Goal: Find contact information: Find contact information

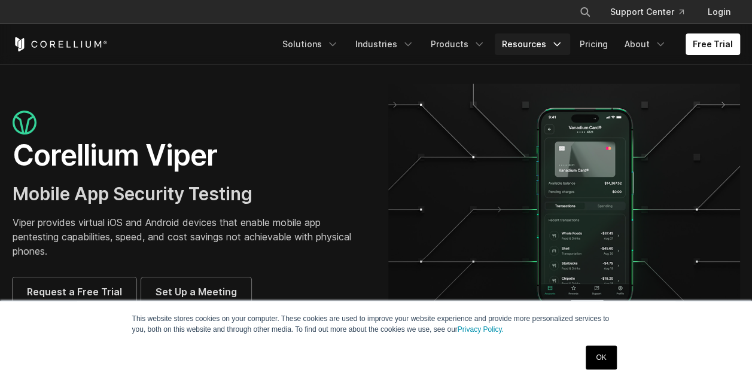
click at [540, 41] on link "Resources" at bounding box center [532, 45] width 75 height 22
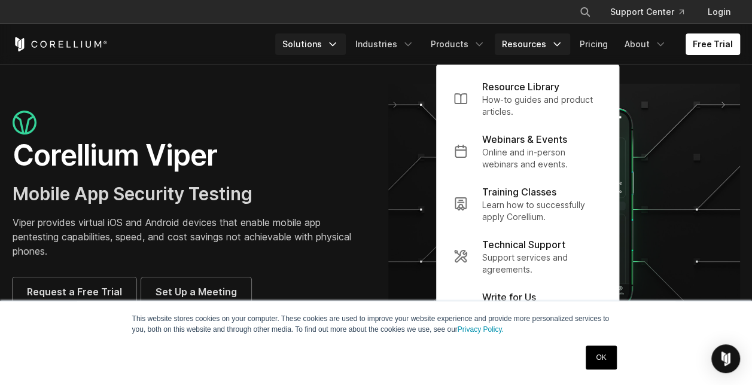
click at [339, 45] on icon "Navigation Menu" at bounding box center [333, 44] width 12 height 12
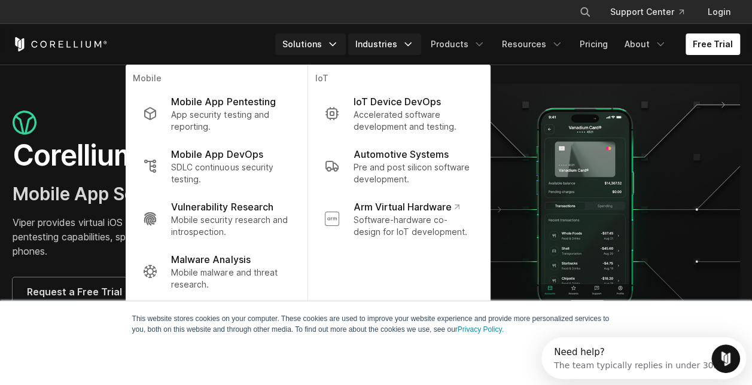
click at [395, 41] on link "Industries" at bounding box center [384, 45] width 73 height 22
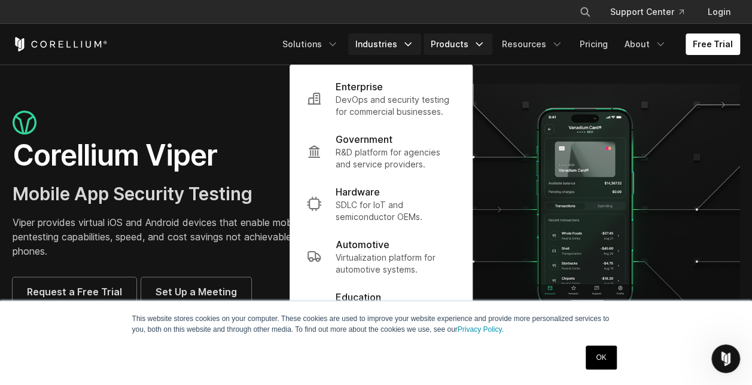
click at [462, 41] on link "Products" at bounding box center [458, 45] width 69 height 22
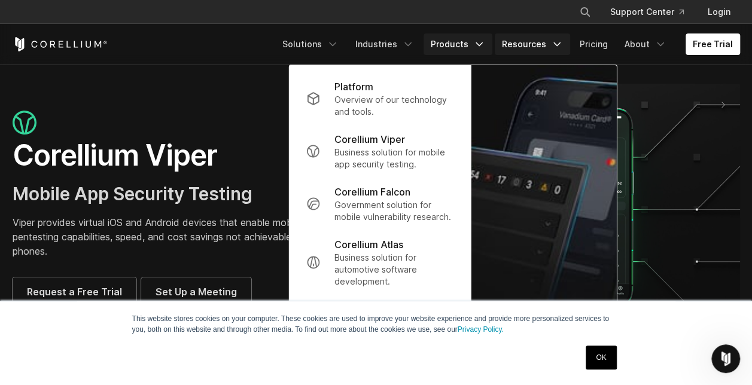
click at [534, 45] on link "Resources" at bounding box center [532, 45] width 75 height 22
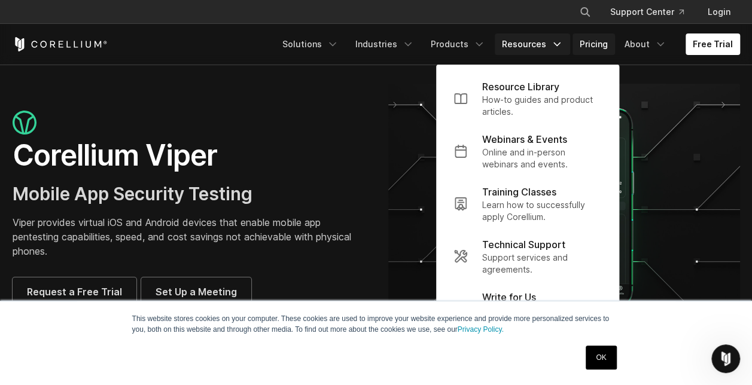
click at [605, 48] on link "Pricing" at bounding box center [594, 45] width 42 height 22
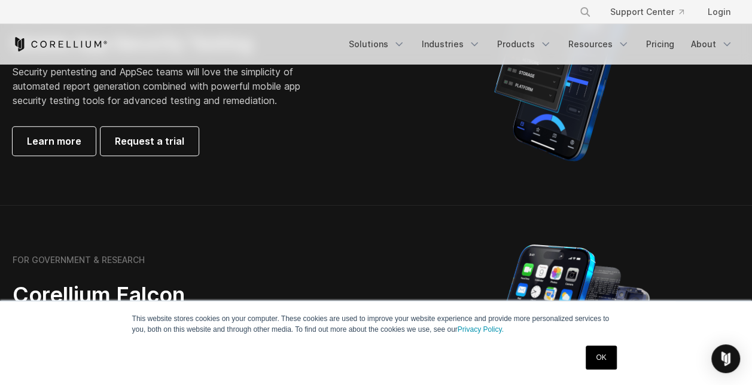
scroll to position [359, 0]
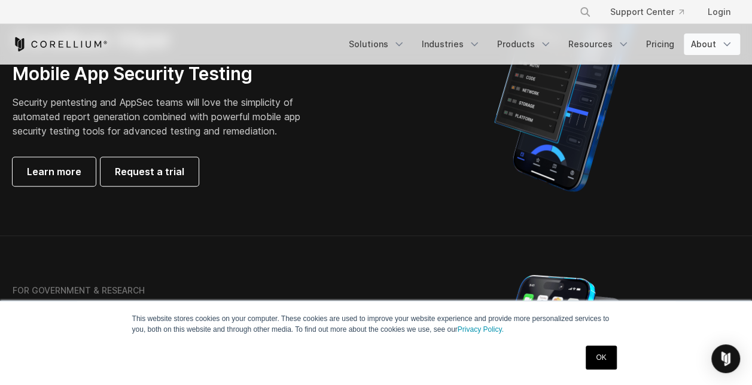
click at [711, 42] on link "About" at bounding box center [712, 45] width 56 height 22
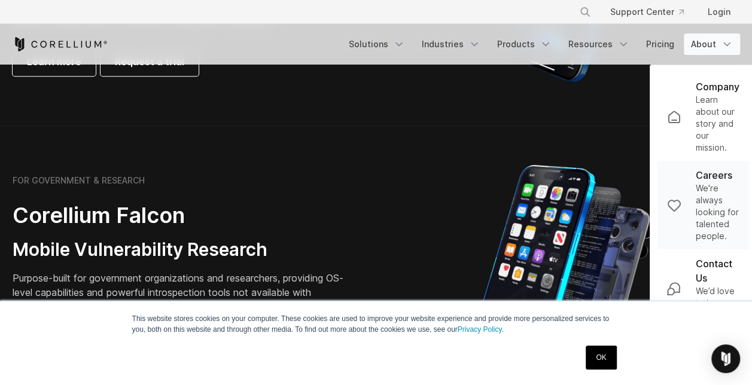
scroll to position [479, 0]
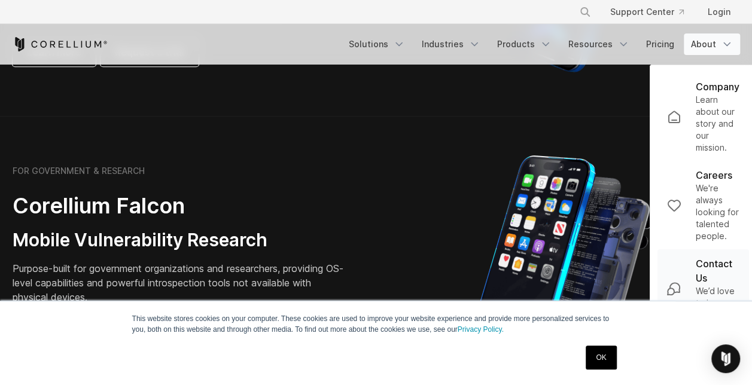
click at [711, 285] on p "We’d love to hear from you." at bounding box center [717, 303] width 44 height 36
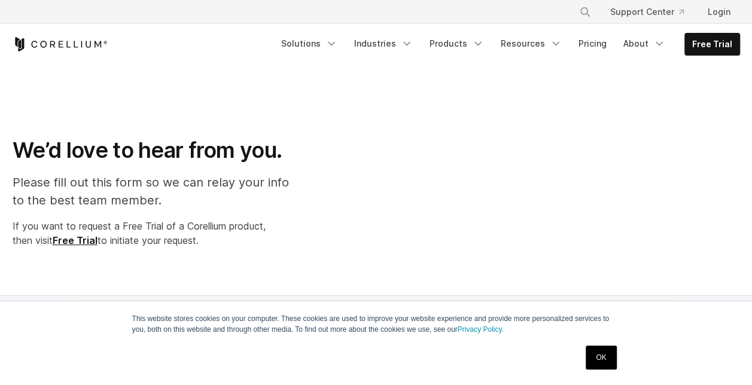
select select "**"
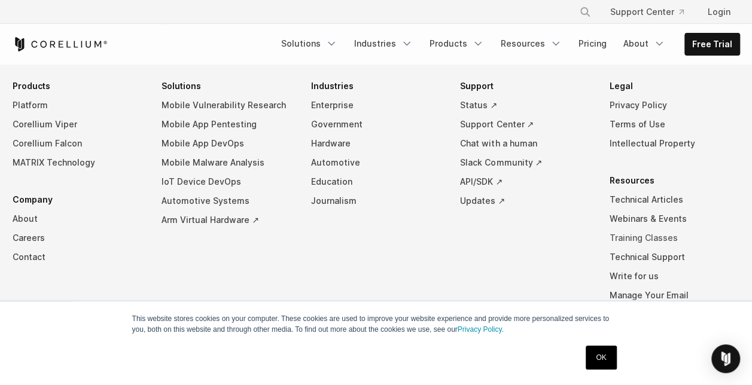
scroll to position [1003, 0]
